Goal: Transaction & Acquisition: Purchase product/service

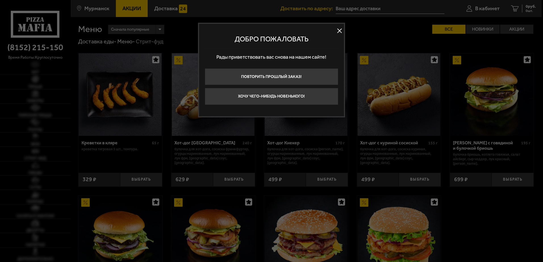
click at [340, 30] on button at bounding box center [339, 31] width 9 height 9
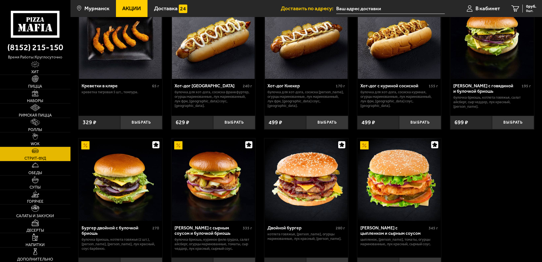
scroll to position [28, 0]
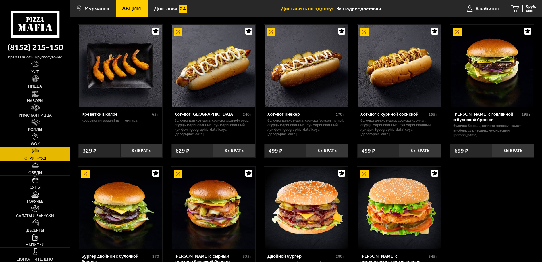
click at [38, 81] on img at bounding box center [35, 78] width 7 height 7
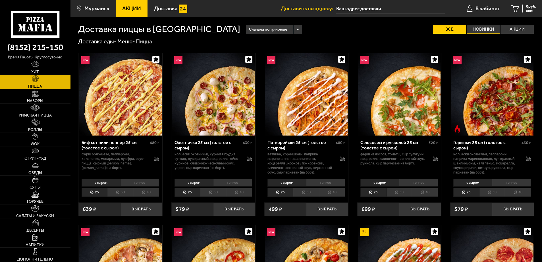
click at [484, 32] on label "Новинки" at bounding box center [482, 29] width 33 height 9
click at [0, 0] on input "Новинки" at bounding box center [0, 0] width 0 height 0
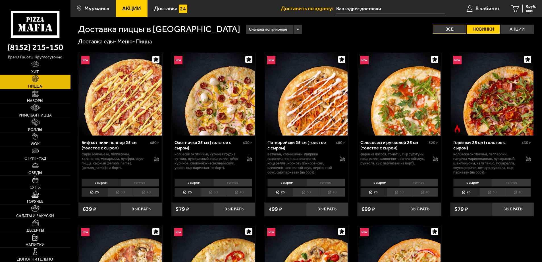
click at [459, 30] on label "Все" at bounding box center [448, 29] width 33 height 9
click at [0, 0] on input "Все" at bounding box center [0, 0] width 0 height 0
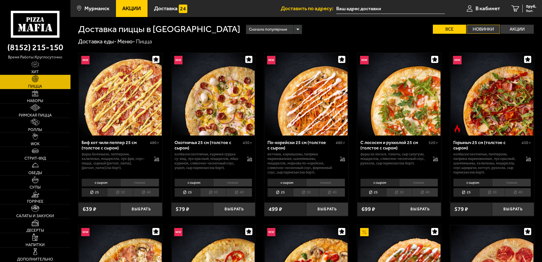
click at [479, 31] on label "Новинки" at bounding box center [482, 29] width 33 height 9
click at [0, 0] on input "Новинки" at bounding box center [0, 0] width 0 height 0
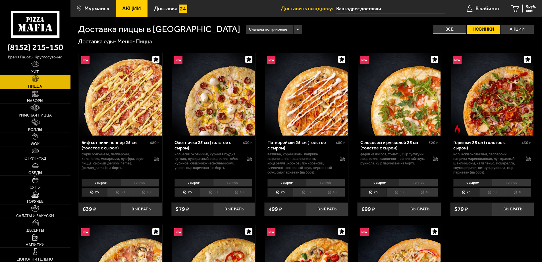
click at [462, 30] on label "Все" at bounding box center [448, 29] width 33 height 9
click at [0, 0] on input "Все" at bounding box center [0, 0] width 0 height 0
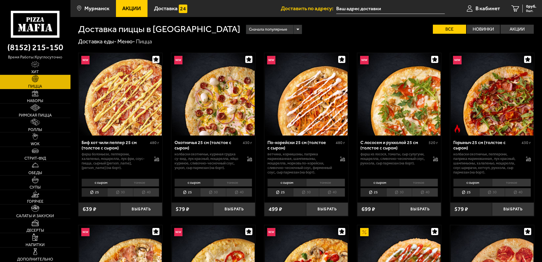
click at [494, 193] on li "30" at bounding box center [492, 192] width 26 height 9
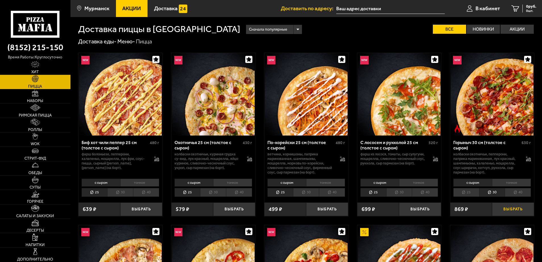
click at [510, 207] on button "Выбрать" at bounding box center [513, 210] width 42 height 14
click at [120, 195] on li "30" at bounding box center [120, 192] width 26 height 9
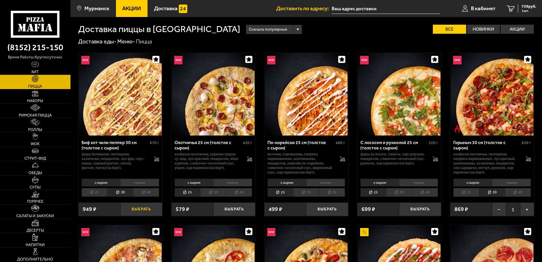
click at [140, 207] on button "Выбрать" at bounding box center [141, 210] width 42 height 14
click at [523, 11] on span "2 шт." at bounding box center [527, 10] width 17 height 3
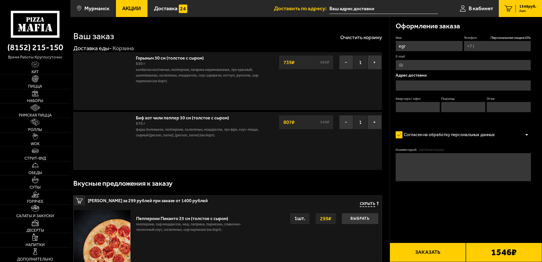
type input "+7 (911) 320-20-25"
type input "улица Старостина, 45"
type input "54"
type input "1"
type input "7"
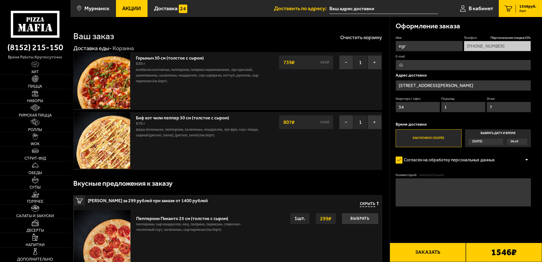
click at [411, 66] on input "E-mail" at bounding box center [462, 65] width 135 height 11
click at [428, 253] on button "Заказать" at bounding box center [427, 252] width 76 height 19
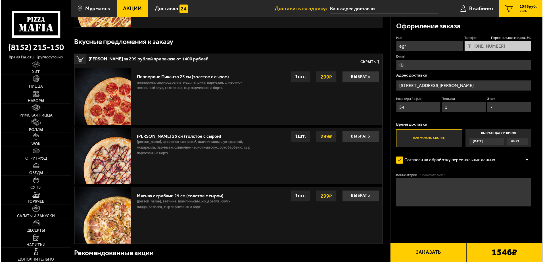
scroll to position [256, 0]
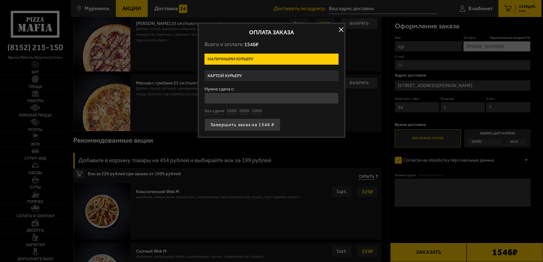
click at [250, 74] on label "Картой курьеру" at bounding box center [271, 75] width 134 height 11
click at [0, 0] on input "Картой курьеру" at bounding box center [0, 0] width 0 height 0
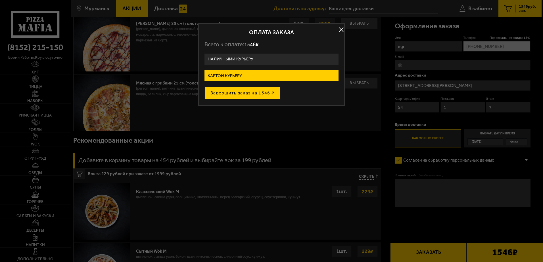
click at [253, 95] on button "Завершить заказ на 1546 ₽" at bounding box center [242, 93] width 76 height 12
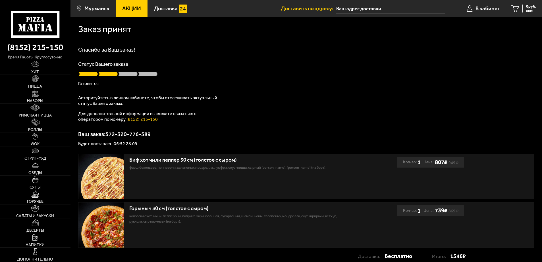
scroll to position [45, 0]
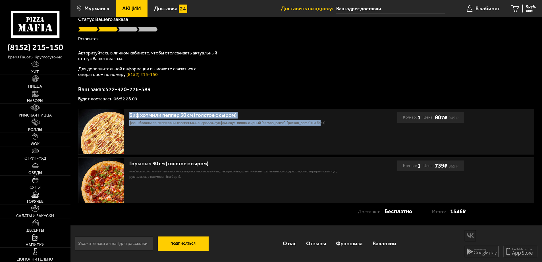
drag, startPoint x: 142, startPoint y: 115, endPoint x: 332, endPoint y: 126, distance: 190.9
click at [332, 126] on div "Биф хот чили пеппер 30 см (толстое с сыром) фарш болоньезе, пепперони, халапень…" at bounding box center [237, 131] width 319 height 45
click at [270, 129] on div "Биф хот чили пеппер 30 см (толстое с сыром) фарш болоньезе, пепперони, халапень…" at bounding box center [237, 131] width 319 height 45
drag, startPoint x: 335, startPoint y: 124, endPoint x: 129, endPoint y: 116, distance: 206.0
click at [129, 116] on div "Биф хот чили пеппер 30 см (толстое с сыром) фарш болоньезе, пепперони, халапень…" at bounding box center [237, 131] width 319 height 45
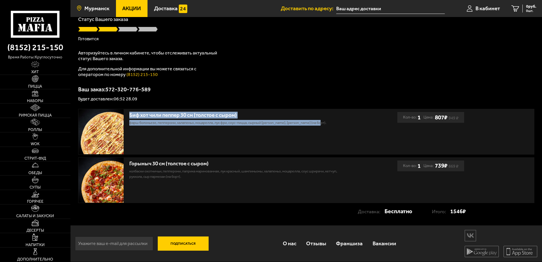
copy div "Биф хот чили пеппер 30 см (толстое с сыром) фарш болоньезе, пепперони, халапень…"
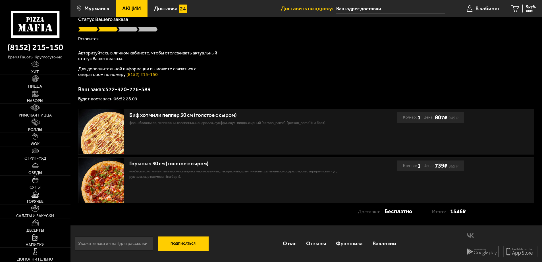
click at [270, 171] on p "колбаски Охотничьи, пепперони, паприка маринованная, лук красный, шампиньоны, х…" at bounding box center [236, 174] width 214 height 11
drag, startPoint x: 190, startPoint y: 178, endPoint x: 195, endPoint y: 179, distance: 5.7
click at [186, 176] on p "колбаски Охотничьи, пепперони, паприка маринованная, лук красный, шампиньоны, х…" at bounding box center [236, 174] width 214 height 11
click at [199, 178] on p "колбаски Охотничьи, пепперони, паприка маринованная, лук красный, шампиньоны, х…" at bounding box center [236, 174] width 214 height 11
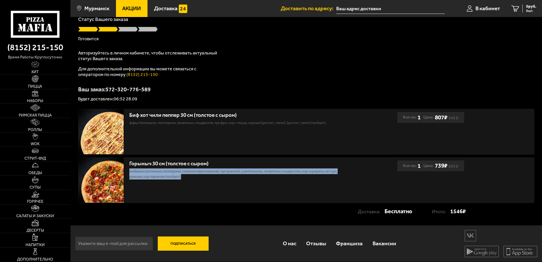
drag, startPoint x: 175, startPoint y: 175, endPoint x: 129, endPoint y: 170, distance: 45.8
click at [129, 170] on p "колбаски Охотничьи, пепперони, паприка маринованная, лук красный, шампиньоны, х…" at bounding box center [236, 174] width 214 height 11
copy p "колбаски Охотничьи, пепперони, паприка маринованная, лук красный, шампиньоны, х…"
